Goal: Task Accomplishment & Management: Manage account settings

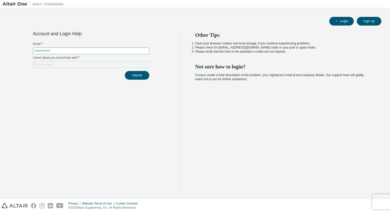
click at [63, 52] on input "text" at bounding box center [91, 51] width 114 height 4
type input "**********"
click at [60, 66] on div "Click to select" at bounding box center [91, 65] width 116 height 6
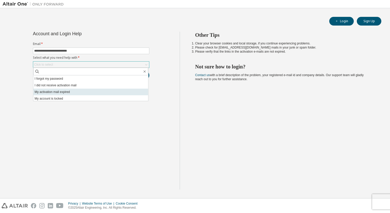
click at [75, 93] on li "My activation mail expired" at bounding box center [90, 92] width 115 height 7
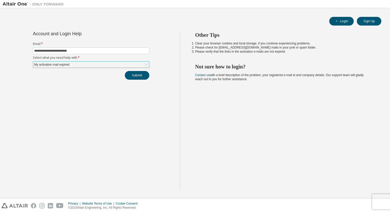
click at [92, 72] on div "Submit" at bounding box center [91, 75] width 116 height 9
click at [88, 66] on div "My activation mail expired" at bounding box center [91, 65] width 116 height 6
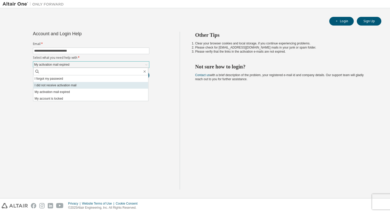
click at [77, 87] on li "I did not receive activation mail" at bounding box center [90, 85] width 115 height 7
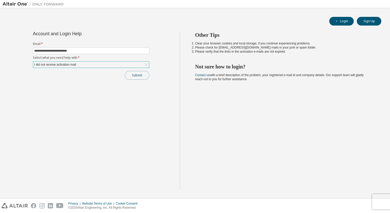
click at [133, 79] on button "Submit" at bounding box center [137, 75] width 25 height 9
click at [356, 200] on link "Altair support" at bounding box center [356, 199] width 20 height 4
click at [358, 199] on link "Altair support" at bounding box center [356, 199] width 20 height 4
click at [352, 199] on link "Altair support" at bounding box center [356, 199] width 20 height 4
click at [352, 200] on link "Altair support" at bounding box center [356, 199] width 20 height 4
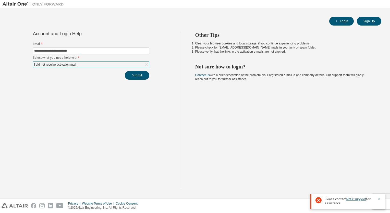
click at [353, 200] on link "Altair support" at bounding box center [356, 199] width 20 height 4
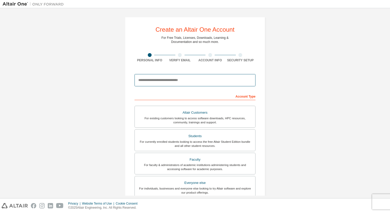
click at [167, 78] on input "email" at bounding box center [195, 80] width 121 height 12
type input "**********"
type input "*******"
type input "*********"
type input "**********"
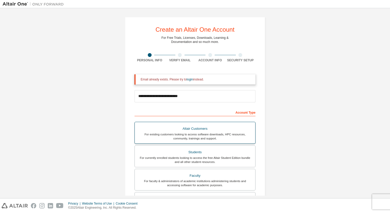
click at [198, 131] on div "Altair Customers" at bounding box center [195, 128] width 114 height 7
click at [191, 79] on link "login" at bounding box center [190, 80] width 6 height 4
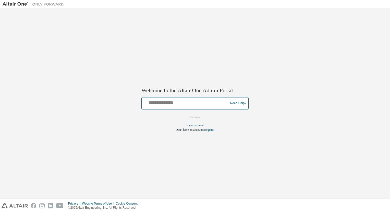
click at [178, 101] on input "text" at bounding box center [186, 102] width 84 height 7
type input "**********"
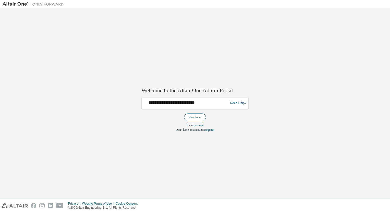
click at [192, 116] on button "Continue" at bounding box center [195, 118] width 22 height 8
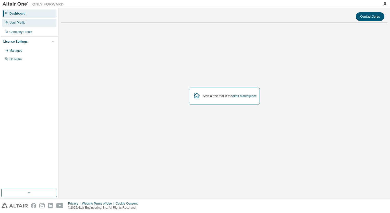
click at [27, 22] on div "User Profile" at bounding box center [29, 23] width 54 height 8
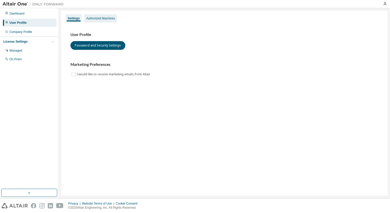
click at [97, 15] on div "Authorized Machines" at bounding box center [100, 18] width 33 height 8
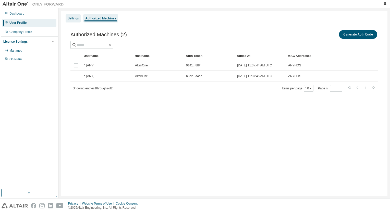
click at [74, 19] on div "Settings" at bounding box center [73, 18] width 11 height 4
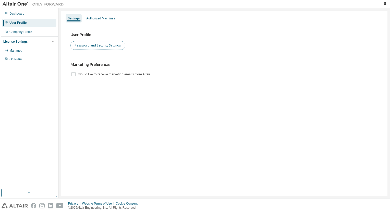
click at [93, 43] on button "Password and Security Settings" at bounding box center [98, 45] width 55 height 9
click at [28, 41] on div "License Settings" at bounding box center [15, 42] width 24 height 4
click at [52, 43] on icon "button" at bounding box center [52, 41] width 3 height 3
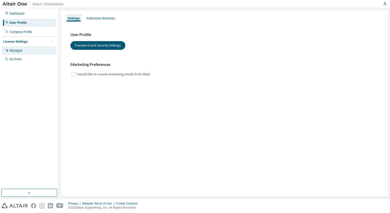
click at [20, 51] on div "Managed" at bounding box center [15, 51] width 13 height 4
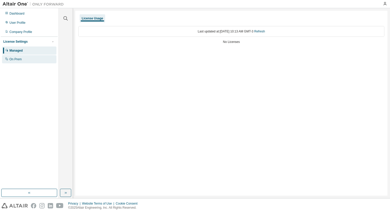
click at [22, 58] on div "On Prem" at bounding box center [15, 59] width 12 height 4
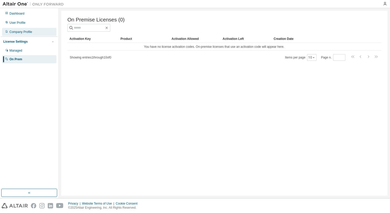
click at [25, 32] on div "Company Profile" at bounding box center [20, 32] width 23 height 4
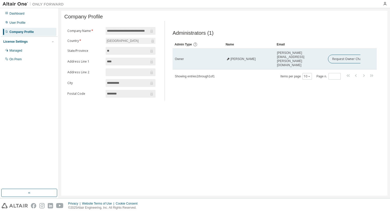
drag, startPoint x: 303, startPoint y: 57, endPoint x: 324, endPoint y: 55, distance: 21.0
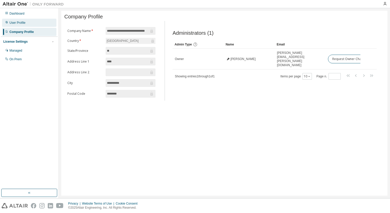
click at [27, 24] on div "User Profile" at bounding box center [29, 23] width 54 height 8
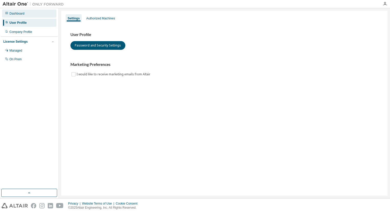
click at [26, 15] on div "Dashboard" at bounding box center [29, 13] width 54 height 8
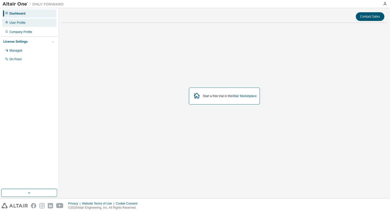
click at [25, 22] on div "User Profile" at bounding box center [17, 23] width 16 height 4
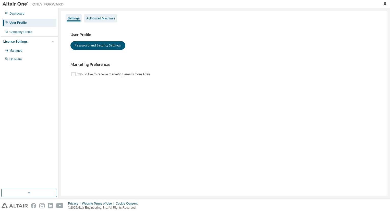
click at [93, 19] on div "Authorized Machines" at bounding box center [100, 18] width 29 height 4
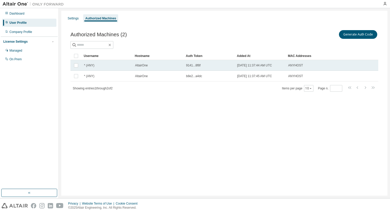
click at [252, 66] on span "2025-06-13 11:37:44 AM UTC" at bounding box center [254, 65] width 35 height 4
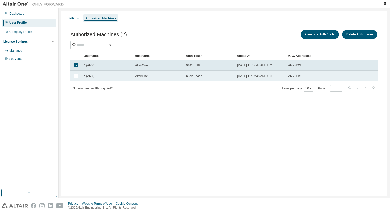
click at [254, 75] on span "2025-06-13 11:37:45 AM UTC" at bounding box center [254, 76] width 35 height 4
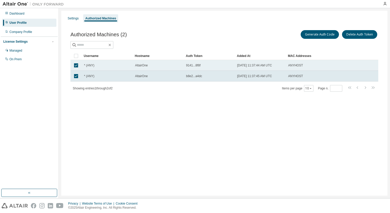
click at [189, 66] on span "9141...8f8f" at bounding box center [193, 65] width 15 height 4
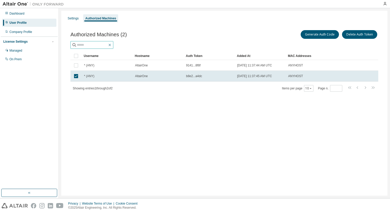
click at [111, 44] on icon "button" at bounding box center [110, 45] width 2 height 2
click at [73, 17] on div "Settings" at bounding box center [73, 18] width 11 height 4
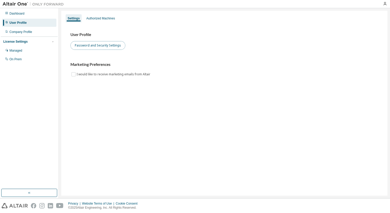
click at [104, 49] on button "Password and Security Settings" at bounding box center [98, 45] width 55 height 9
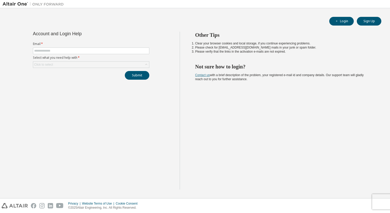
click at [202, 76] on link "Contact us" at bounding box center [202, 75] width 15 height 4
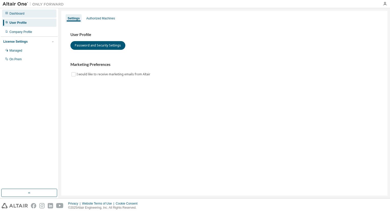
click at [20, 15] on div "Dashboard" at bounding box center [16, 13] width 15 height 4
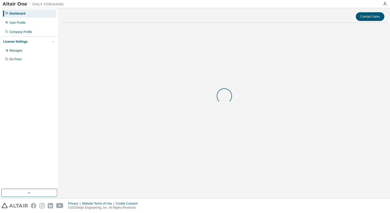
click at [16, 3] on img at bounding box center [35, 4] width 64 height 5
click at [18, 4] on img at bounding box center [35, 4] width 64 height 5
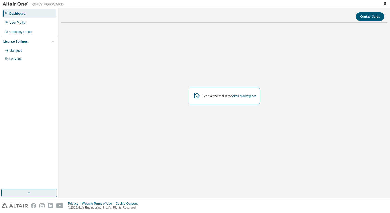
click at [29, 194] on icon "button" at bounding box center [29, 193] width 4 height 4
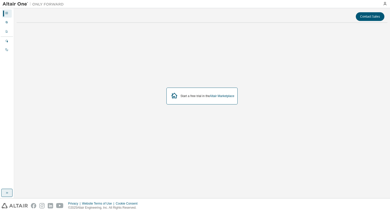
click at [6, 194] on icon "button" at bounding box center [7, 193] width 4 height 4
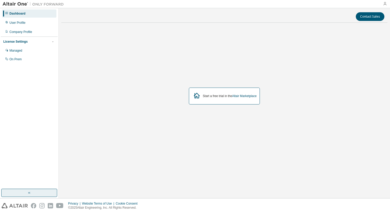
click at [385, 4] on icon "button" at bounding box center [385, 4] width 4 height 4
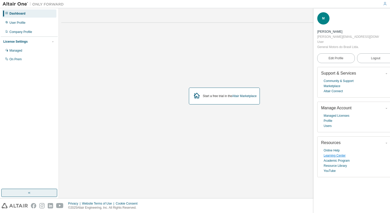
click at [338, 153] on link "Learning Center" at bounding box center [335, 155] width 22 height 5
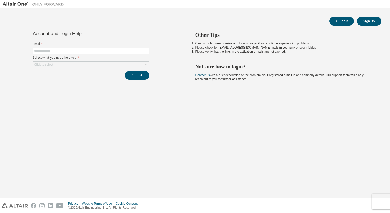
click at [75, 51] on input "text" at bounding box center [91, 51] width 114 height 4
type input "**********"
click at [79, 63] on div "Click to select" at bounding box center [91, 65] width 116 height 6
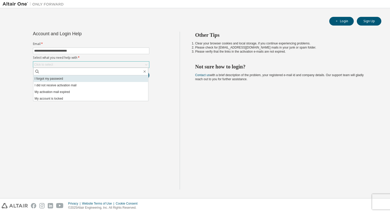
click at [74, 79] on li "I forgot my password" at bounding box center [90, 78] width 115 height 7
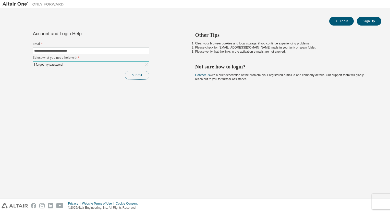
click at [133, 76] on button "Submit" at bounding box center [137, 75] width 25 height 9
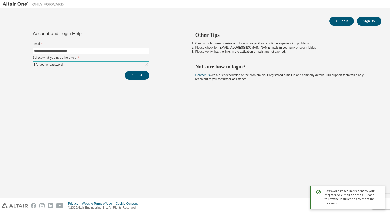
click at [335, 198] on span "Password reset link is sent to your registered e-mail address. Please follow th…" at bounding box center [353, 197] width 56 height 16
